Goal: Information Seeking & Learning: Find specific fact

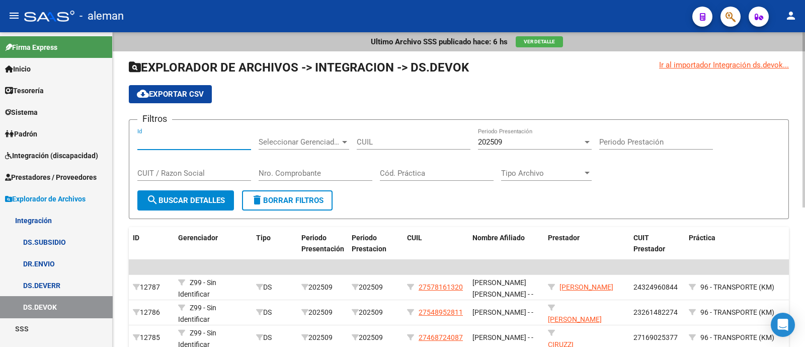
click at [160, 142] on input "Id" at bounding box center [194, 141] width 114 height 9
click at [56, 167] on link "Prestadores / Proveedores" at bounding box center [56, 177] width 112 height 22
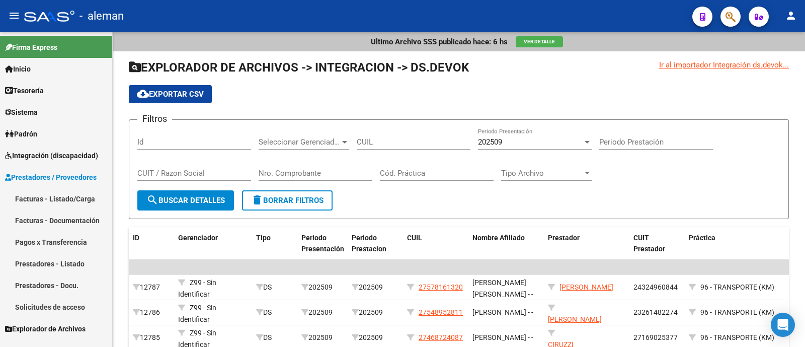
click at [73, 262] on link "Prestadores - Listado" at bounding box center [56, 264] width 112 height 22
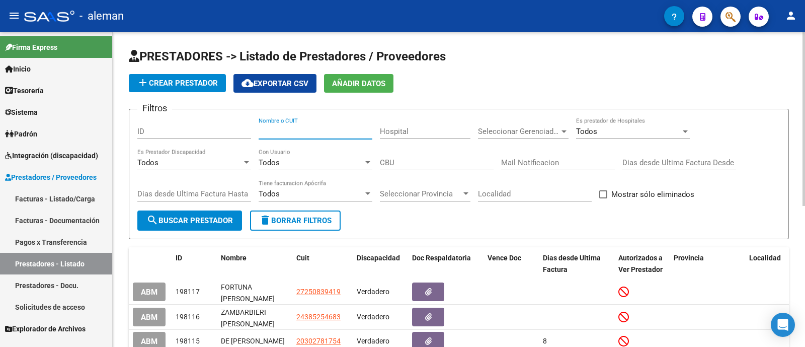
click at [279, 133] on input "Nombre o CUIT" at bounding box center [316, 131] width 114 height 9
type input "spre"
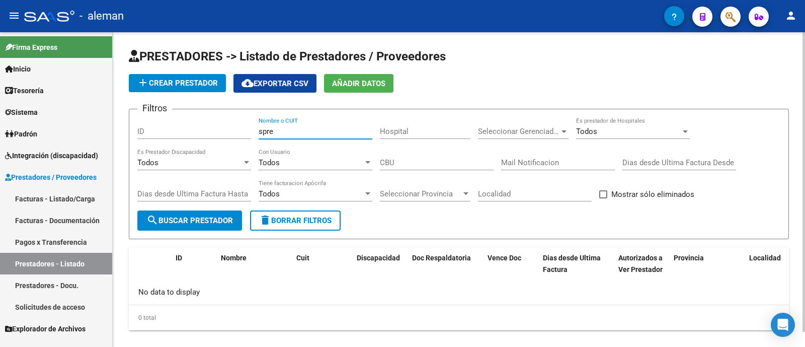
drag, startPoint x: 277, startPoint y: 134, endPoint x: 234, endPoint y: 134, distance: 43.3
click at [234, 134] on div "Filtros ID spre Nombre o CUIT Hospital Seleccionar Gerenciador Seleccionar Gere…" at bounding box center [458, 163] width 643 height 93
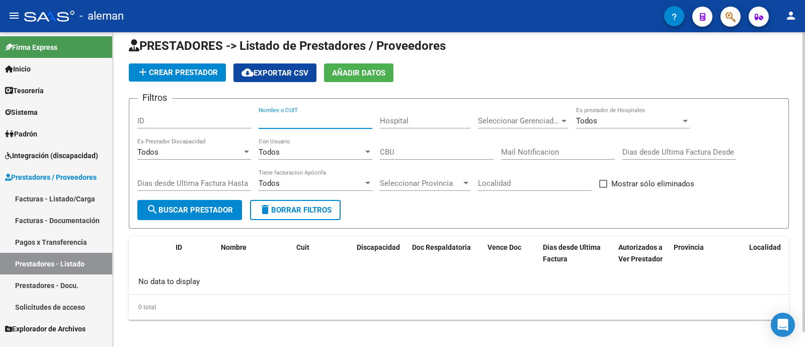
scroll to position [15, 0]
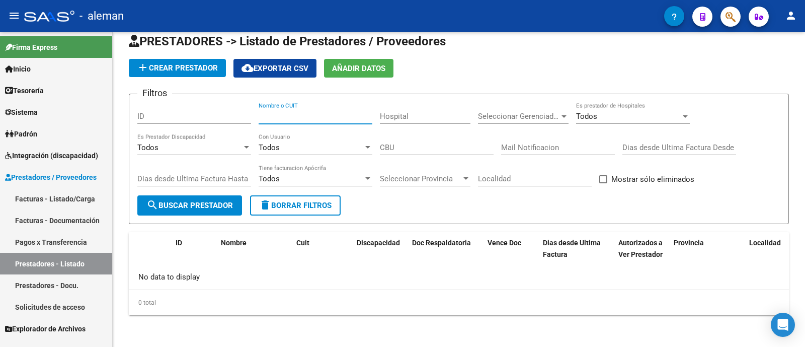
click at [76, 265] on link "Prestadores - Listado" at bounding box center [56, 264] width 112 height 22
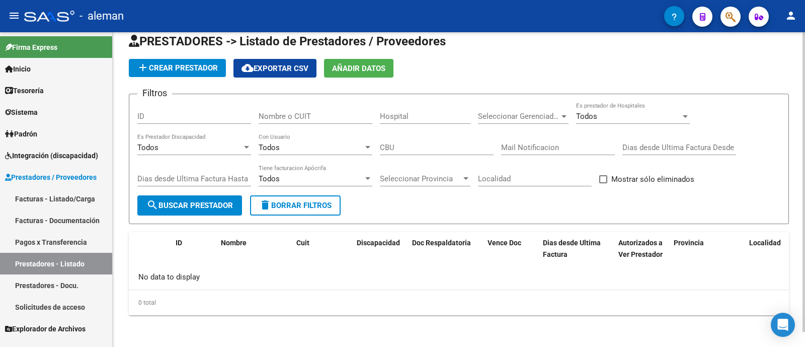
click at [310, 117] on input "Nombre o CUIT" at bounding box center [316, 116] width 114 height 9
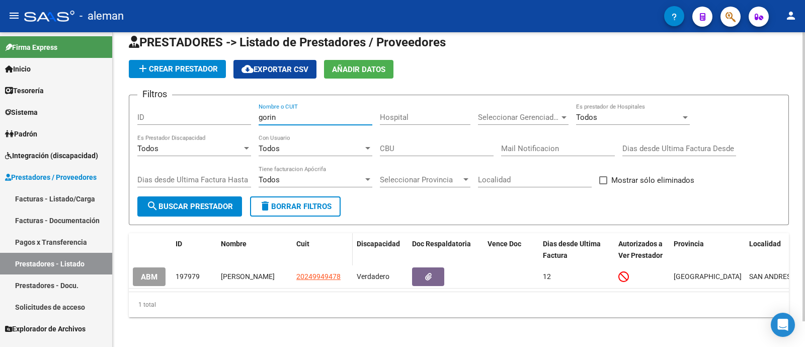
scroll to position [28, 0]
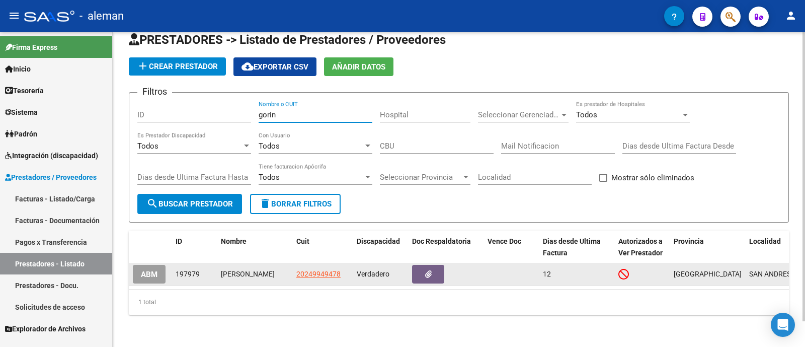
type input "gorin"
click at [314, 270] on span "20249949478" at bounding box center [319, 274] width 44 height 8
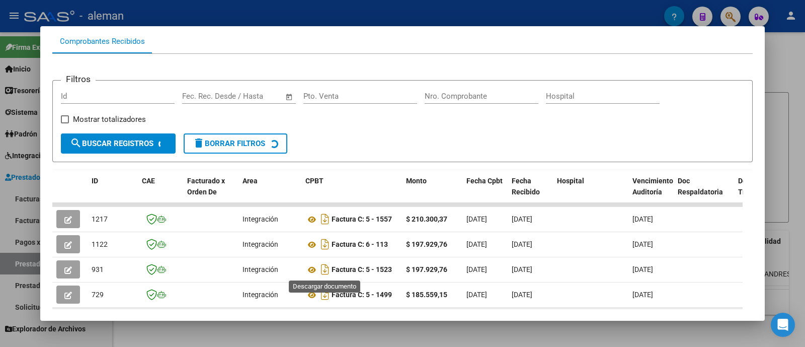
scroll to position [110, 0]
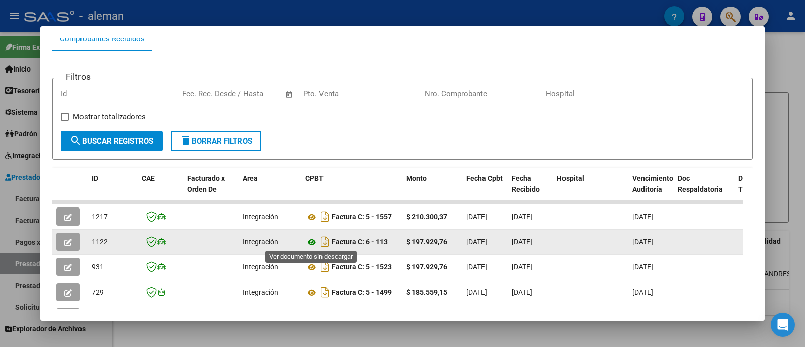
click at [313, 245] on icon at bounding box center [312, 242] width 13 height 12
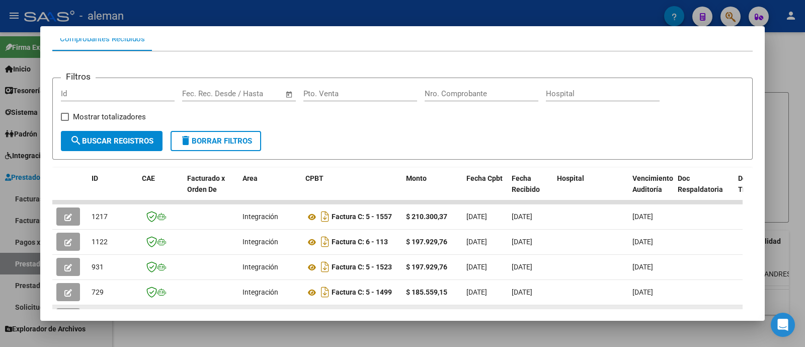
drag, startPoint x: 63, startPoint y: 308, endPoint x: 108, endPoint y: 306, distance: 44.8
drag, startPoint x: 76, startPoint y: 307, endPoint x: 126, endPoint y: 308, distance: 50.4
click at [123, 309] on mat-dialog-container "Análisis Prestador - CUIT: 20249949478 cloud_download Exportar CSV ABM ARCA Imp…" at bounding box center [402, 173] width 725 height 295
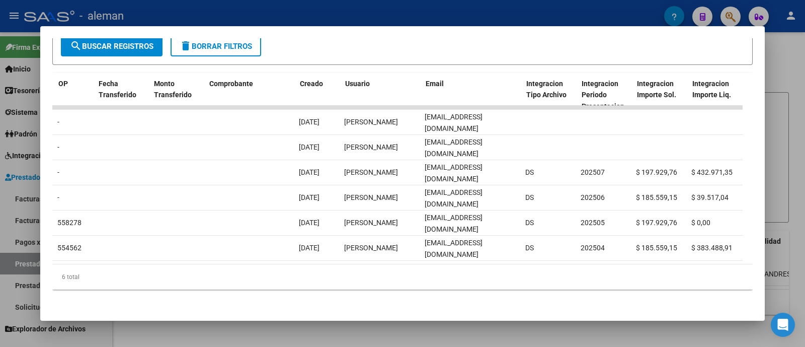
scroll to position [0, 0]
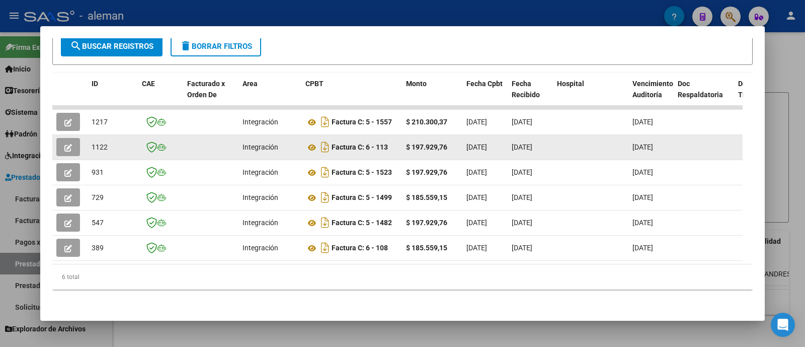
click at [69, 144] on icon "button" at bounding box center [68, 148] width 8 height 8
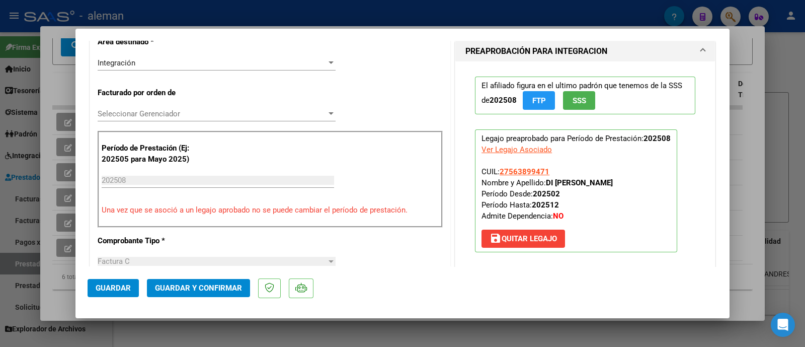
scroll to position [378, 0]
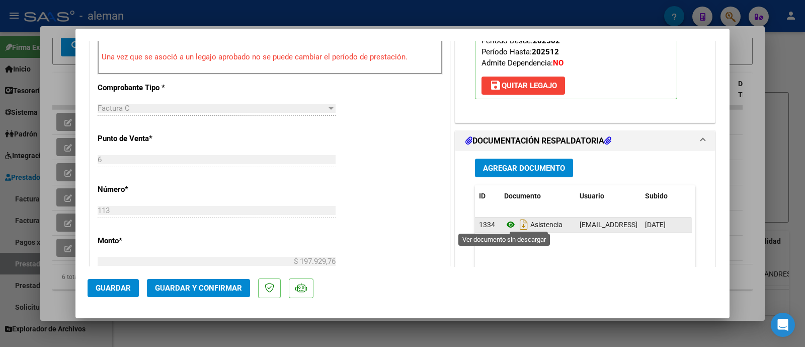
click at [506, 223] on icon at bounding box center [510, 224] width 13 height 12
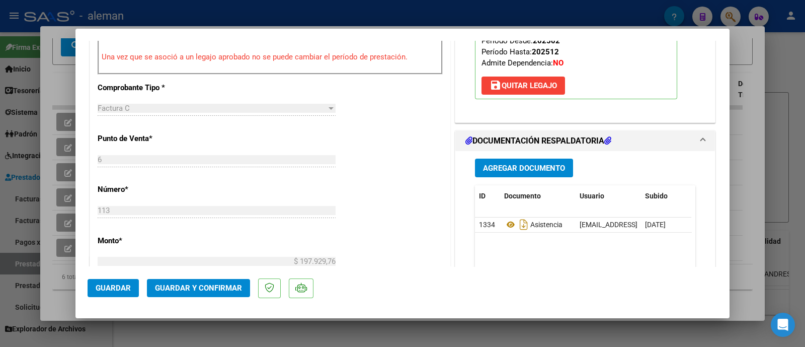
click at [790, 112] on div at bounding box center [402, 173] width 805 height 347
type input "$ 0,00"
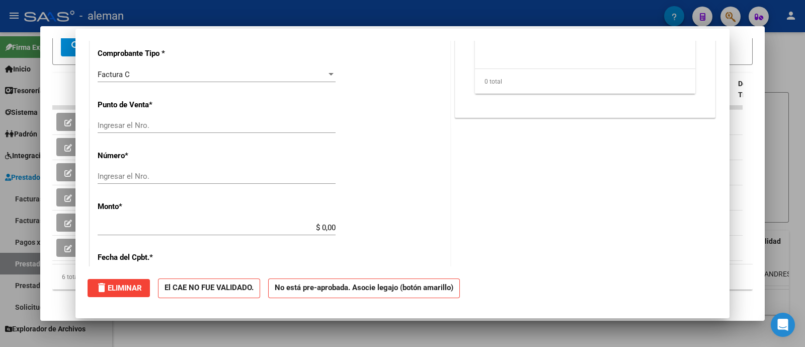
scroll to position [0, 0]
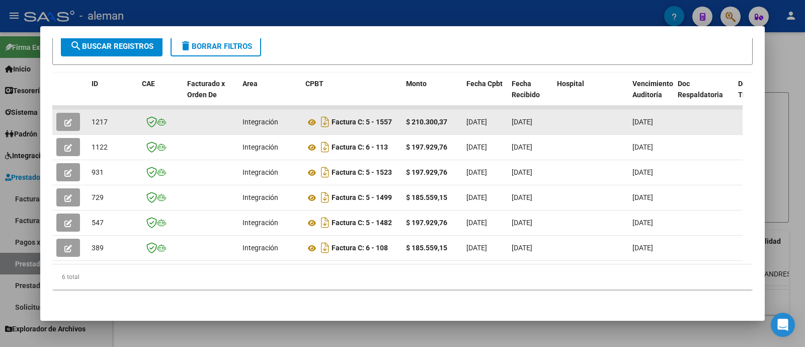
click at [68, 113] on button "button" at bounding box center [68, 122] width 24 height 18
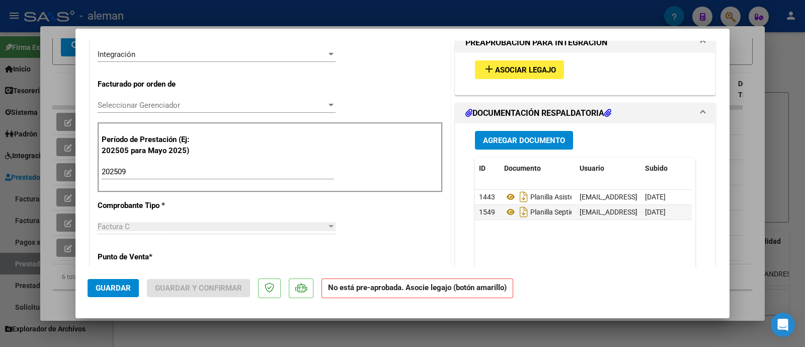
scroll to position [251, 0]
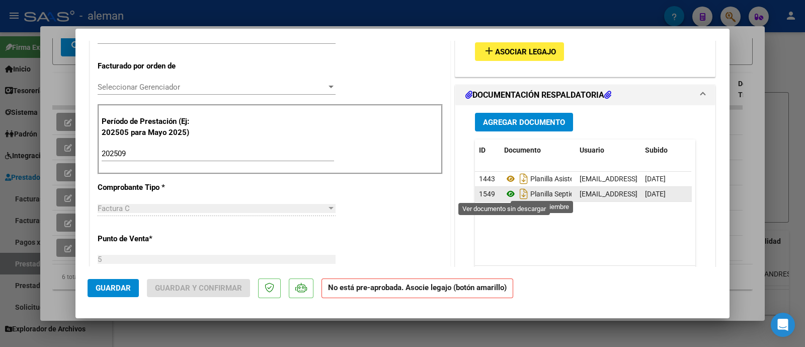
click at [507, 195] on icon at bounding box center [510, 194] width 13 height 12
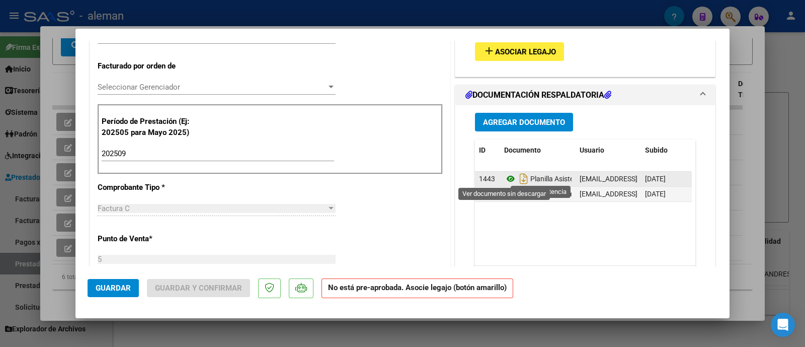
click at [505, 177] on icon at bounding box center [510, 179] width 13 height 12
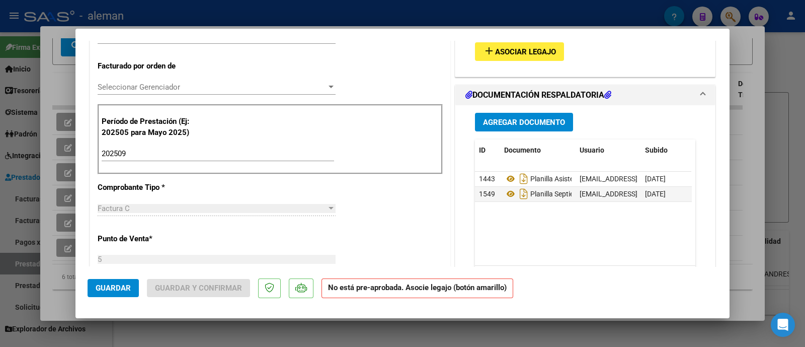
click at [777, 135] on div at bounding box center [402, 173] width 805 height 347
type input "$ 0,00"
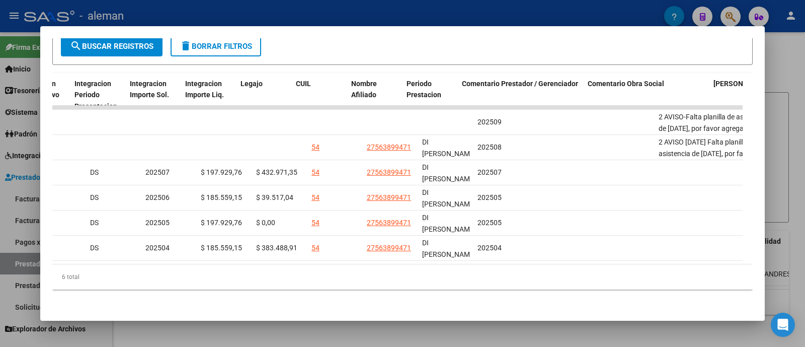
scroll to position [0, 1484]
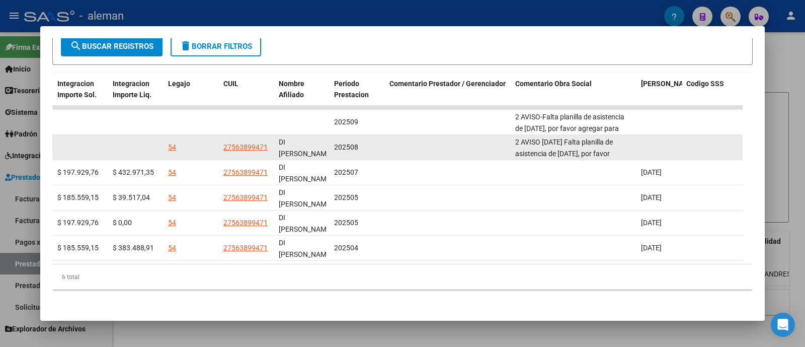
drag, startPoint x: 342, startPoint y: 140, endPoint x: 380, endPoint y: 140, distance: 37.8
click at [380, 141] on div "202508" at bounding box center [357, 147] width 47 height 12
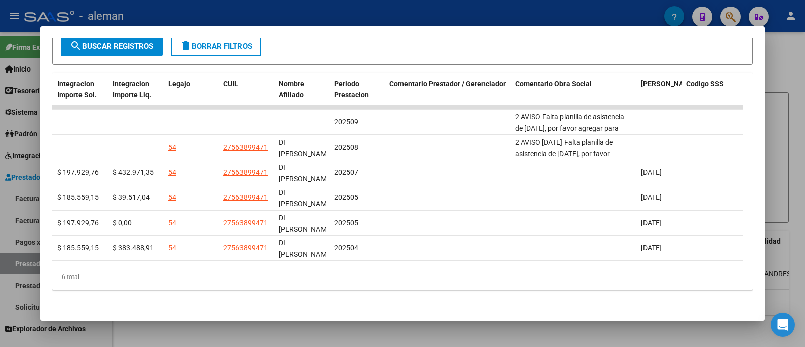
click at [791, 161] on div at bounding box center [402, 173] width 805 height 347
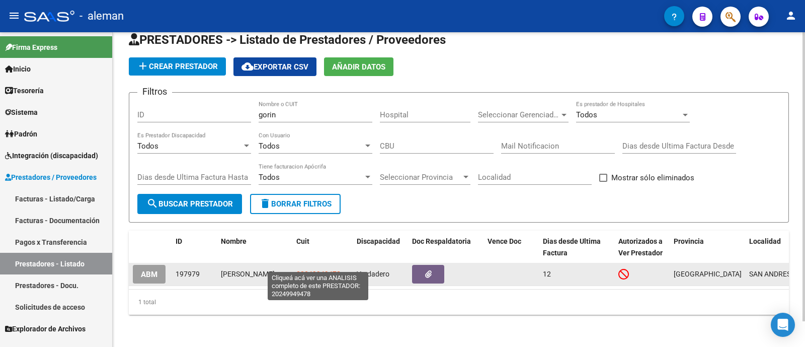
click at [308, 270] on span "20249949478" at bounding box center [319, 274] width 44 height 8
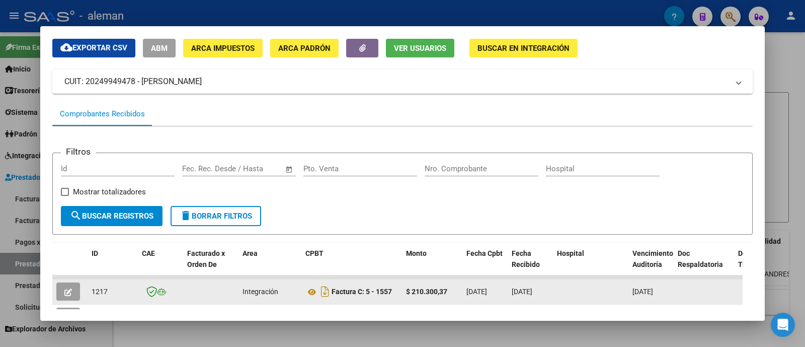
scroll to position [62, 0]
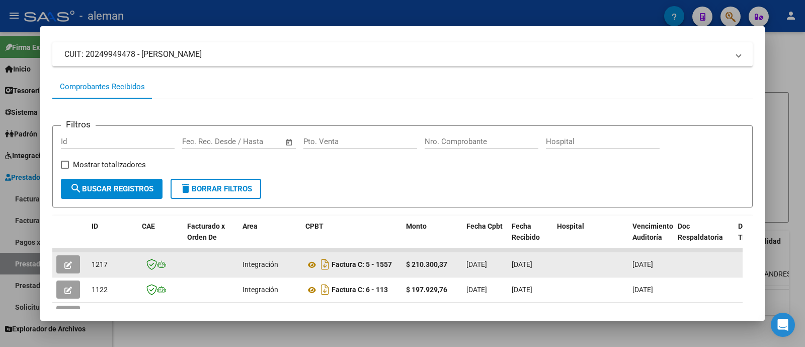
drag, startPoint x: 332, startPoint y: 265, endPoint x: 463, endPoint y: 260, distance: 131.0
copy div "Factura C: 5 - 1557 $ 210.300,37"
click at [308, 263] on icon at bounding box center [312, 265] width 13 height 12
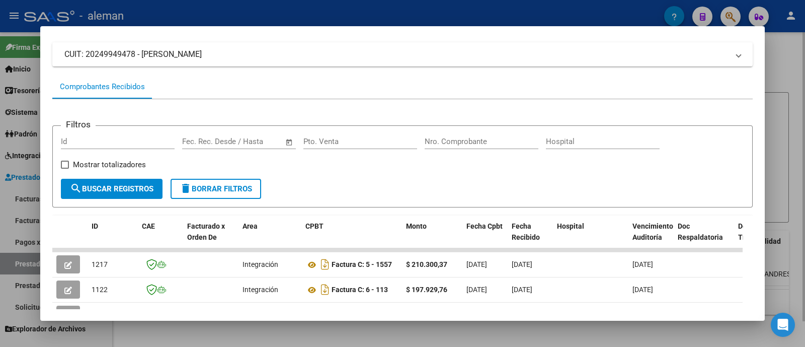
click at [778, 60] on div at bounding box center [402, 173] width 805 height 347
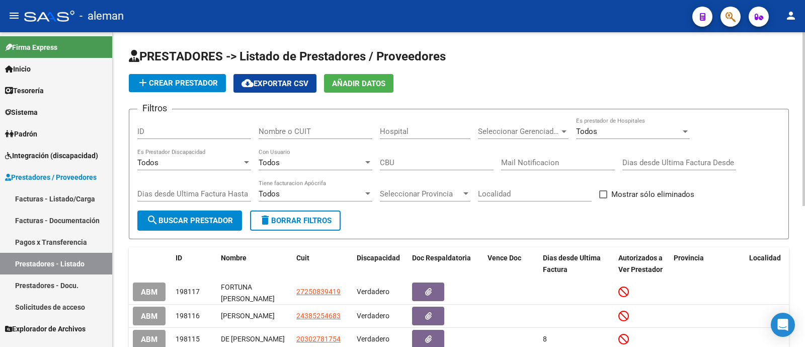
click at [305, 132] on input "Nombre o CUIT" at bounding box center [316, 131] width 114 height 9
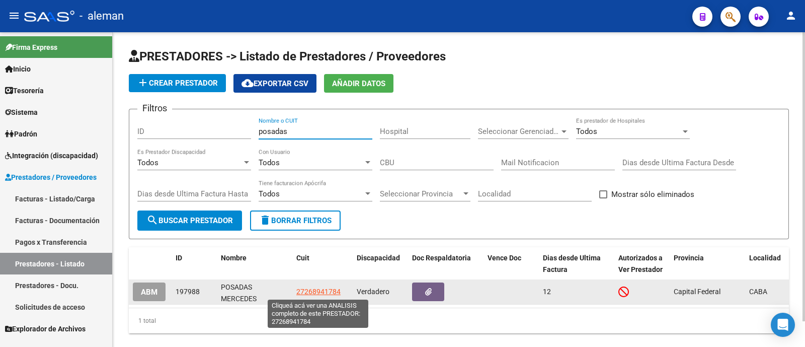
type input "posadas"
click at [325, 292] on span "27268941784" at bounding box center [319, 291] width 44 height 8
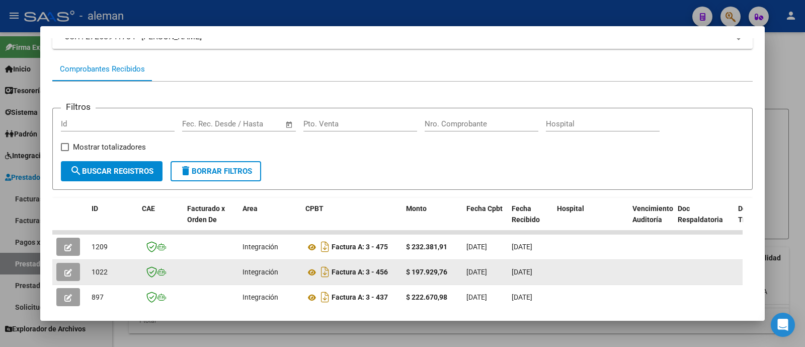
scroll to position [125, 0]
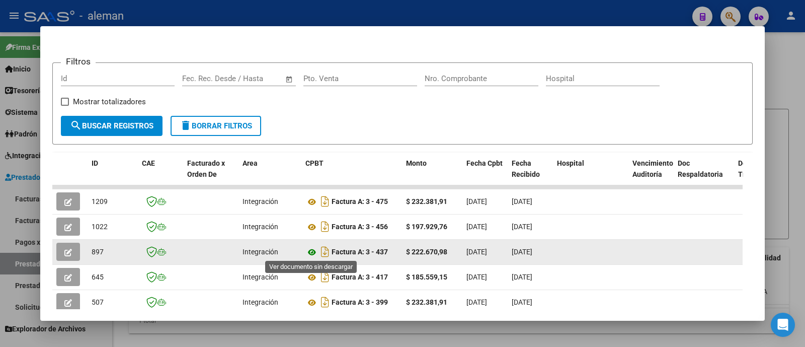
click at [314, 251] on icon at bounding box center [312, 252] width 13 height 12
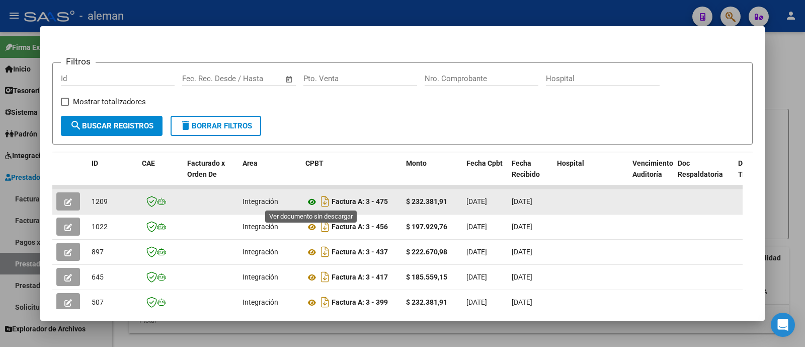
click at [312, 197] on icon at bounding box center [312, 202] width 13 height 12
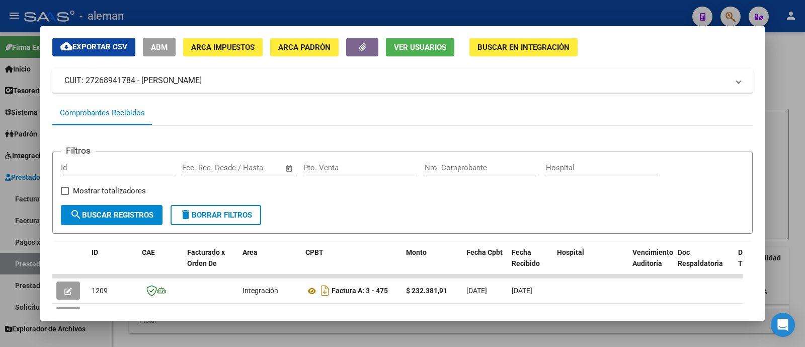
scroll to position [0, 0]
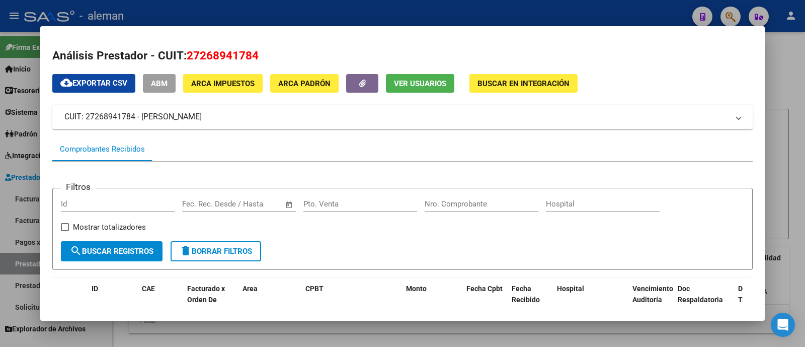
drag, startPoint x: 216, startPoint y: 114, endPoint x: 63, endPoint y: 114, distance: 153.5
click at [63, 114] on mat-expansion-panel-header "CUIT: 27268941784 - POSADAS MERCEDES" at bounding box center [402, 117] width 701 height 24
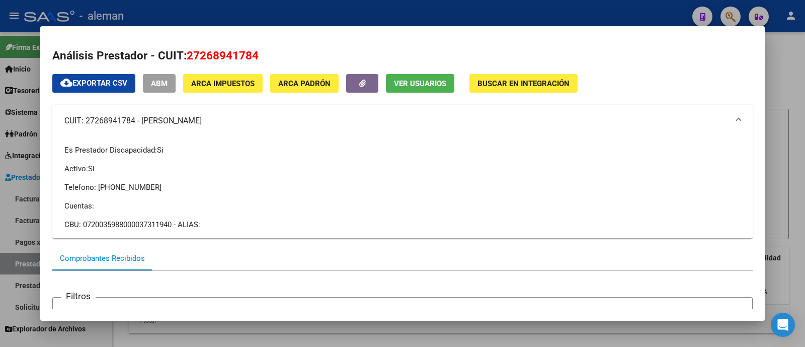
copy mat-panel-title "CUIT: 27268941784 - POSADAS MERCEDES"
